Goal: Obtain resource: Download file/media

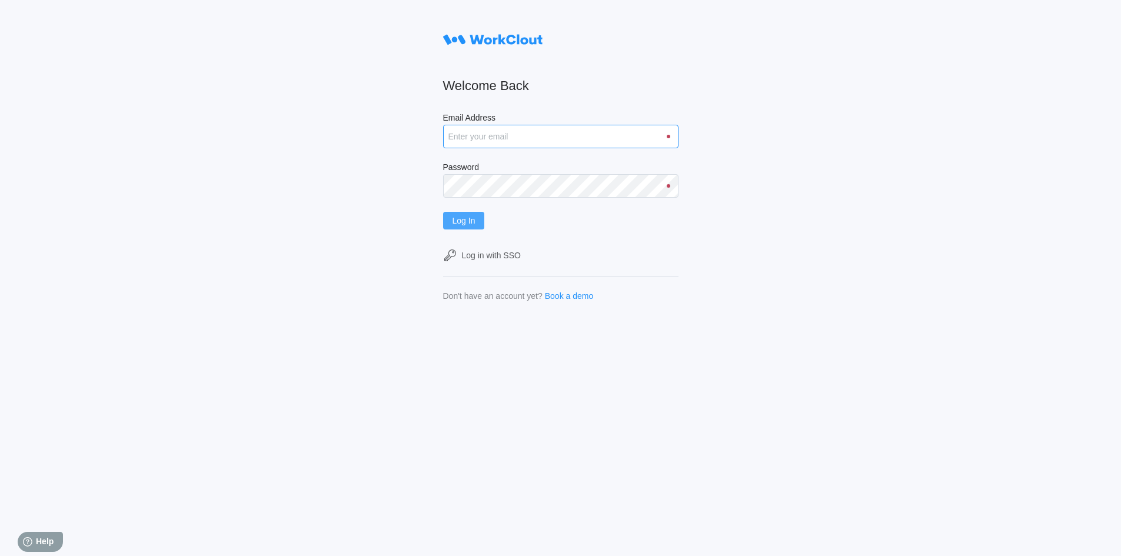
type input "[EMAIL_ADDRESS][DOMAIN_NAME]"
click at [469, 219] on span "Log In" at bounding box center [464, 221] width 23 height 8
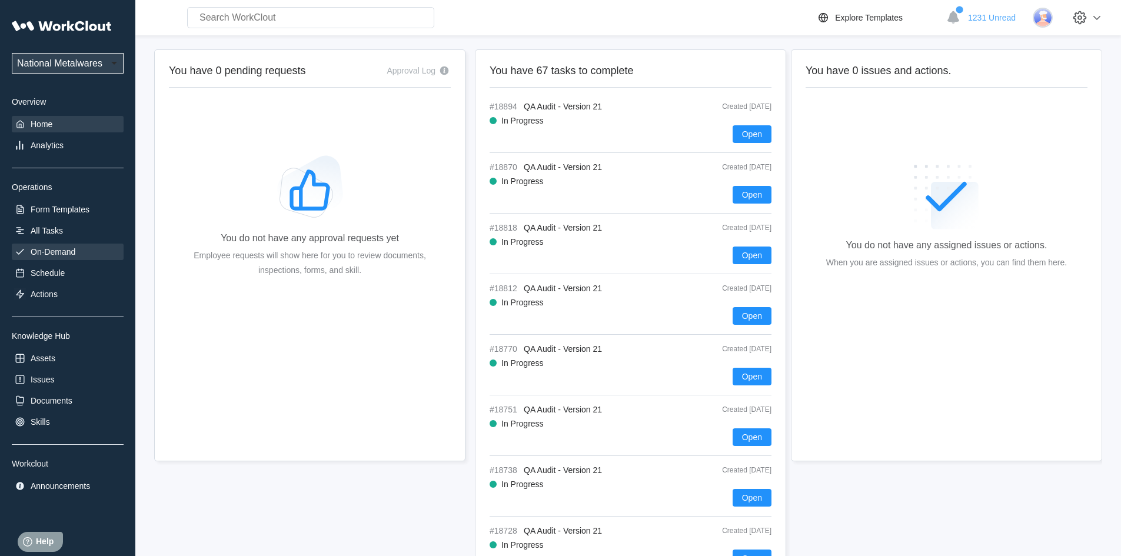
click at [38, 246] on div "On-Demand" at bounding box center [68, 252] width 112 height 16
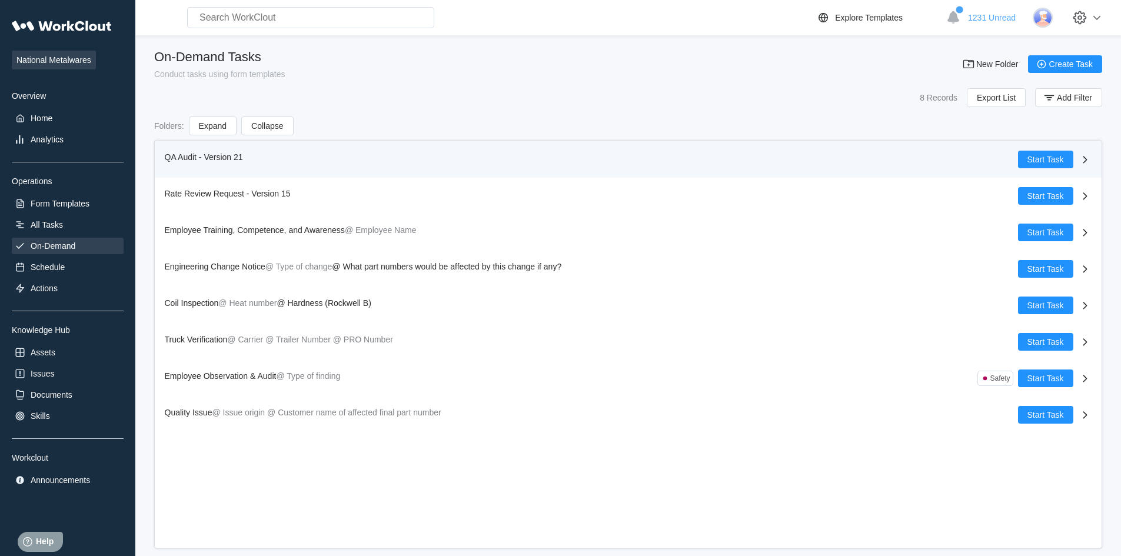
click at [177, 152] on span "QA Audit - Version 21" at bounding box center [204, 156] width 78 height 9
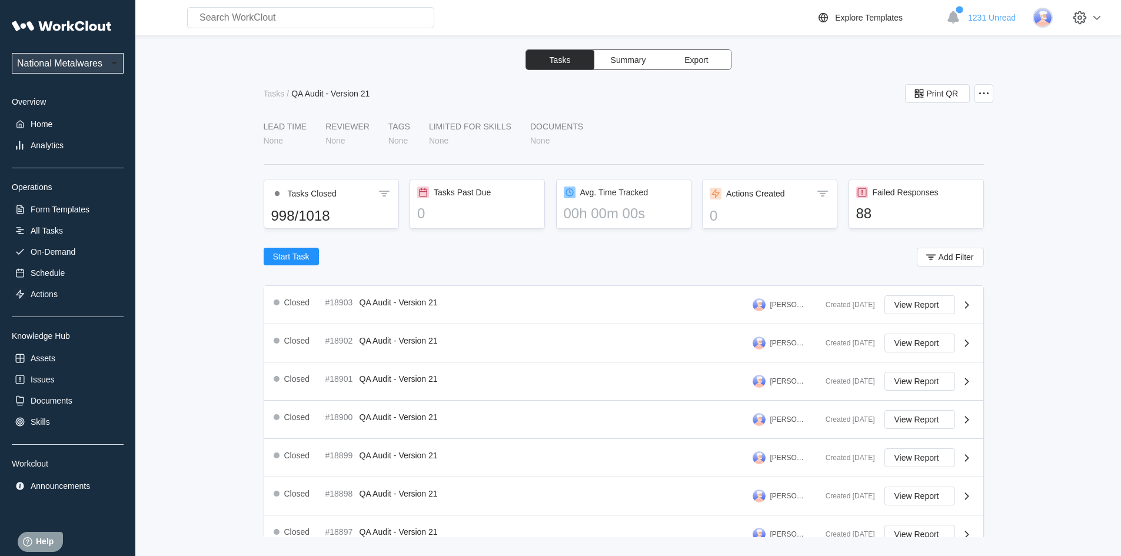
click at [703, 59] on span "Export" at bounding box center [697, 60] width 24 height 8
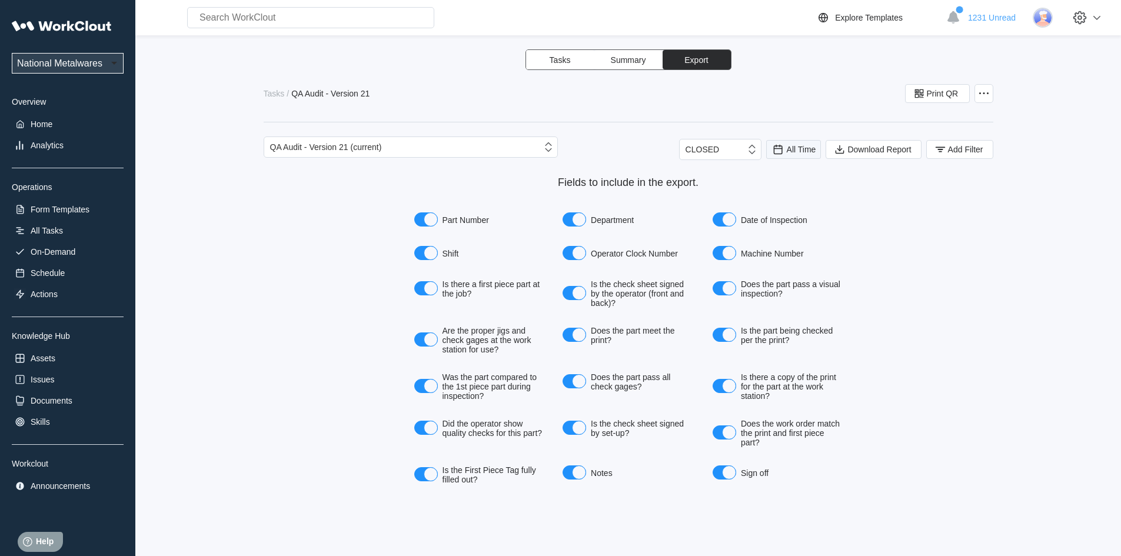
click at [778, 143] on icon at bounding box center [778, 149] width 13 height 13
click at [795, 191] on div "Last day" at bounding box center [793, 192] width 63 height 9
click at [945, 157] on button "Add Filter" at bounding box center [959, 149] width 67 height 19
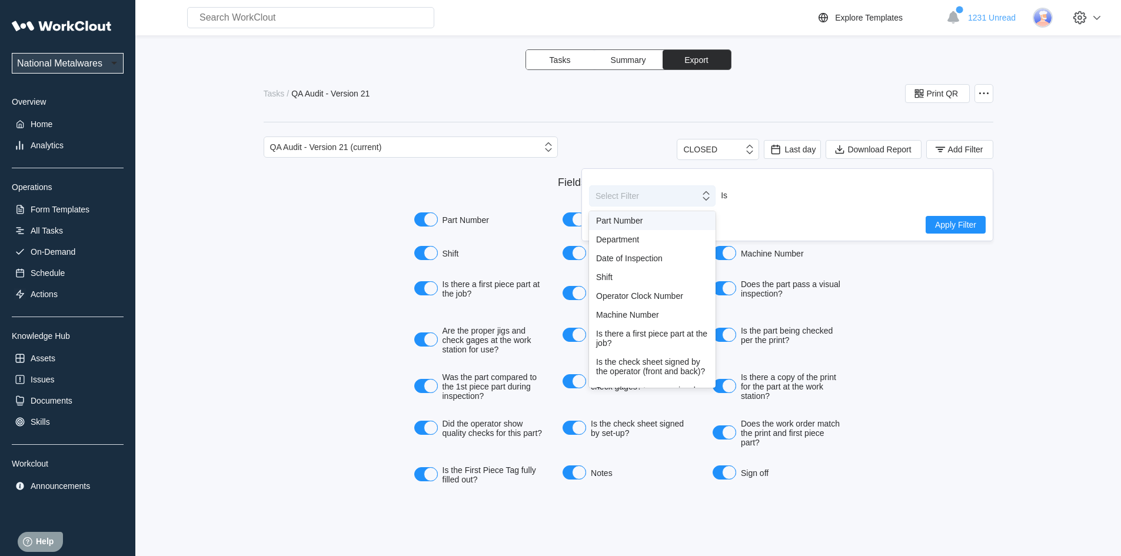
click at [708, 198] on icon at bounding box center [706, 196] width 13 height 13
click at [615, 271] on div "Shift" at bounding box center [652, 277] width 127 height 19
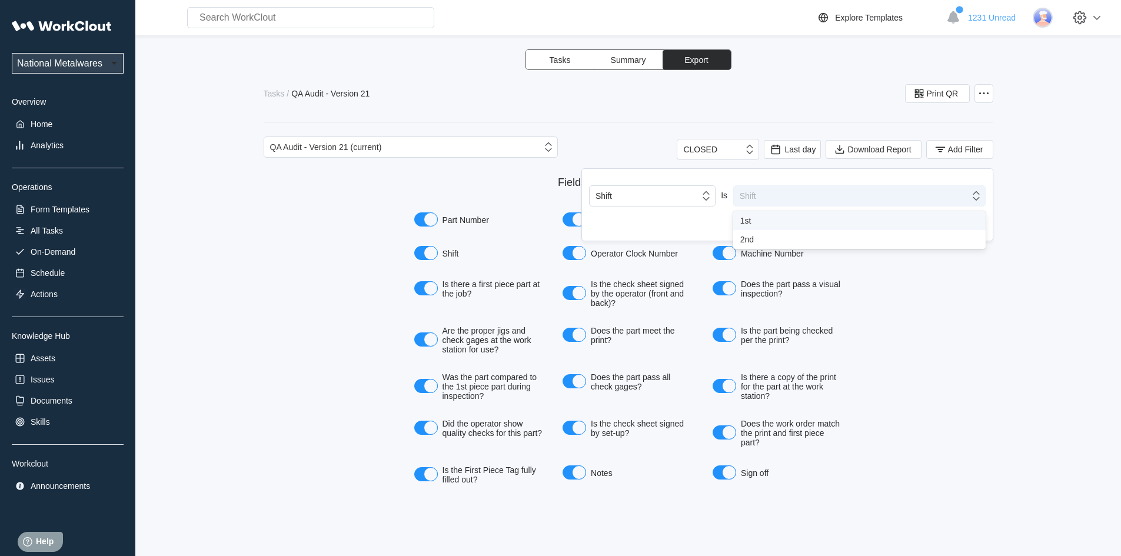
click at [981, 200] on icon at bounding box center [976, 196] width 13 height 13
click at [747, 224] on div "1st" at bounding box center [859, 220] width 238 height 9
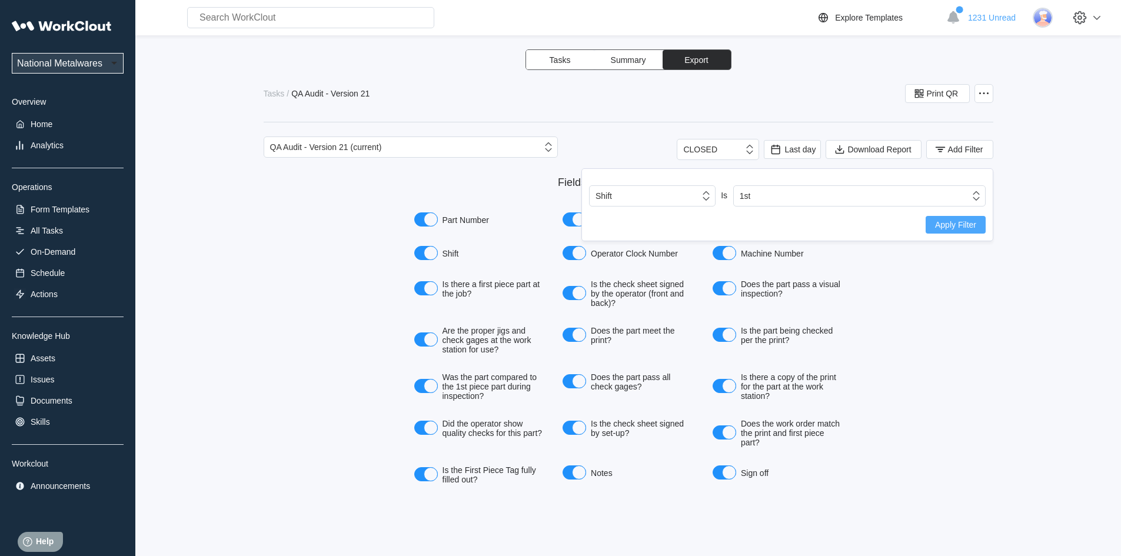
click at [965, 230] on button "Apply Filter" at bounding box center [956, 225] width 60 height 18
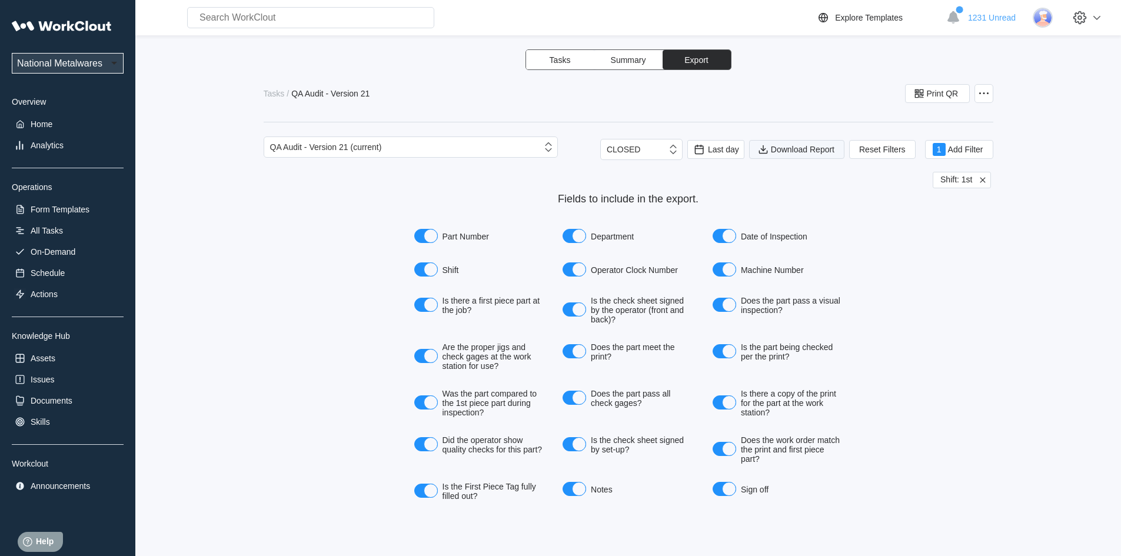
click at [796, 147] on span "Download Report" at bounding box center [803, 149] width 64 height 8
click at [729, 150] on span "Last day" at bounding box center [723, 149] width 31 height 9
click at [699, 191] on div "Last day" at bounding box center [699, 192] width 31 height 9
click at [984, 150] on button "1 Add Filter" at bounding box center [959, 149] width 68 height 19
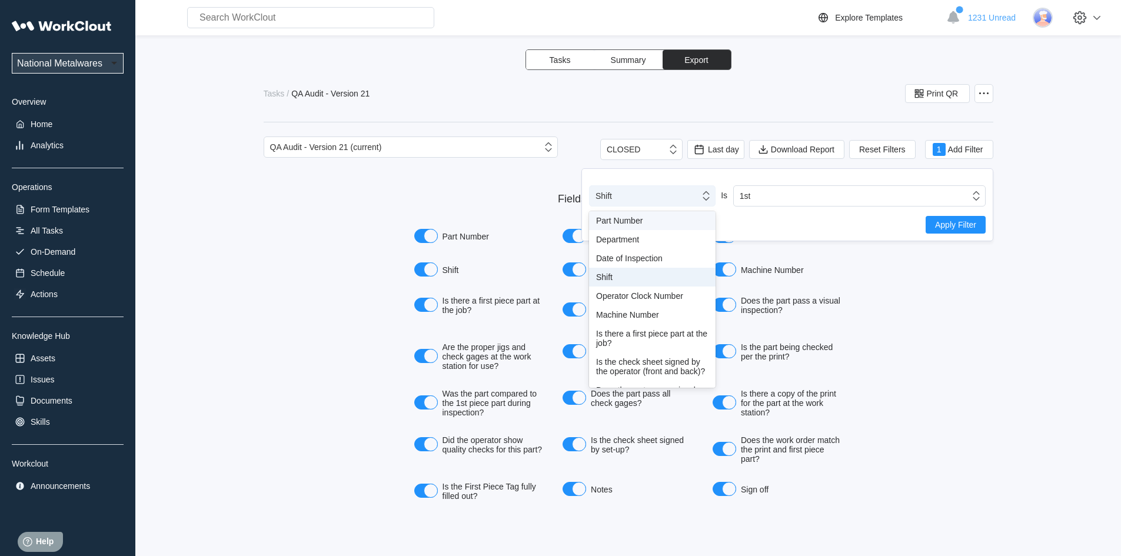
click at [707, 197] on icon at bounding box center [706, 196] width 13 height 13
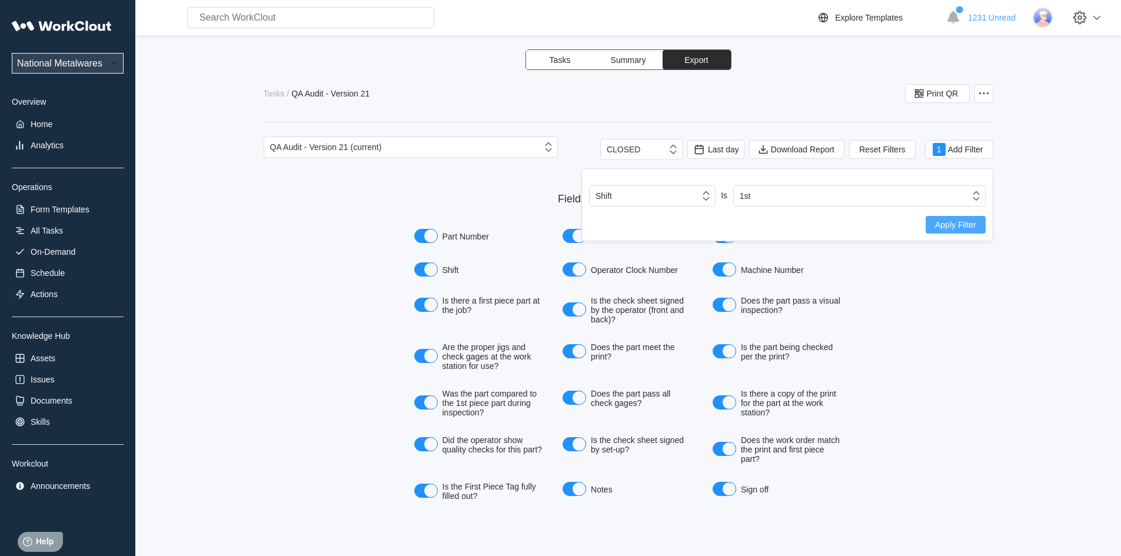
click at [973, 222] on span "Apply Filter" at bounding box center [955, 225] width 41 height 8
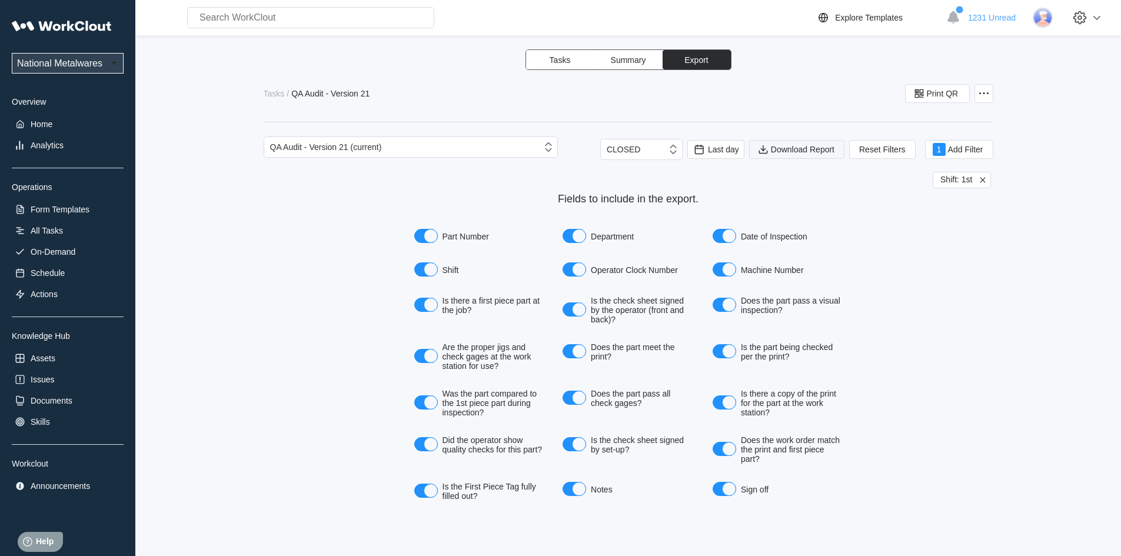
click at [803, 151] on span "Download Report" at bounding box center [803, 149] width 64 height 8
